Goal: Transaction & Acquisition: Purchase product/service

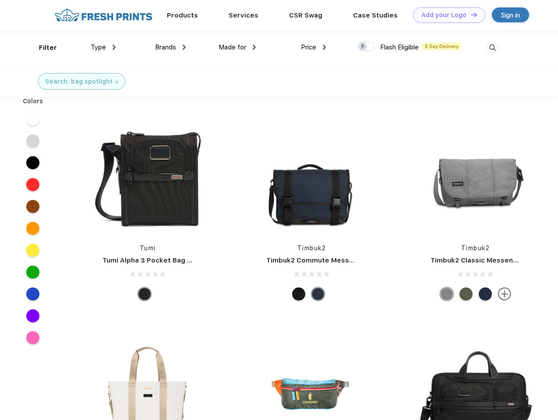
click at [446, 15] on link "Add your Logo Design Tool" at bounding box center [449, 14] width 72 height 15
click at [0, 0] on div "Design Tool" at bounding box center [0, 0] width 0 height 0
click at [470, 14] on link "Add your Logo Design Tool" at bounding box center [449, 14] width 72 height 15
click at [42, 48] on div "Filter" at bounding box center [48, 48] width 18 height 10
click at [103, 47] on span "Type" at bounding box center [98, 47] width 15 height 8
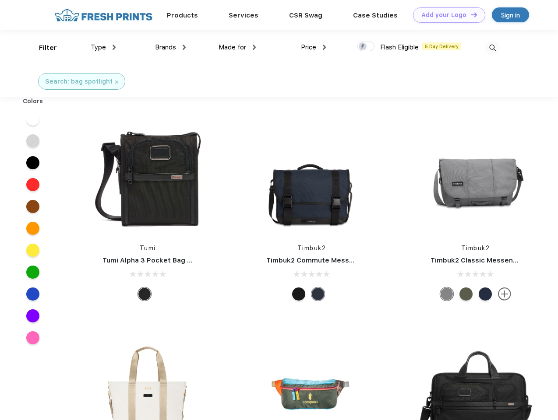
click at [170, 47] on span "Brands" at bounding box center [165, 47] width 21 height 8
click at [237, 47] on span "Made for" at bounding box center [232, 47] width 28 height 8
click at [313, 47] on span "Price" at bounding box center [308, 47] width 15 height 8
click at [366, 47] on div at bounding box center [365, 47] width 17 height 10
click at [363, 47] on input "checkbox" at bounding box center [360, 44] width 6 height 6
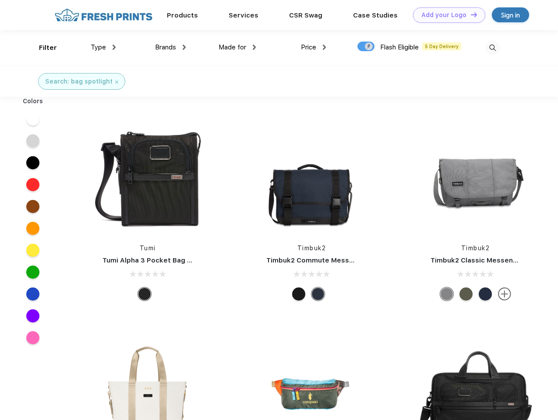
click at [492, 48] on img at bounding box center [492, 48] width 14 height 14
